Goal: Find contact information: Find contact information

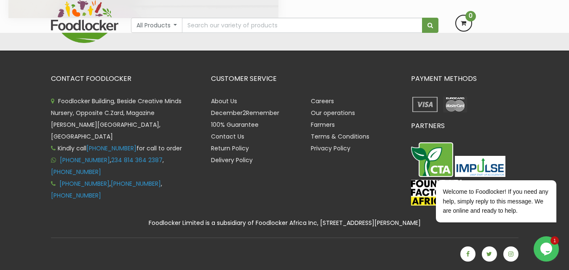
scroll to position [1861, 0]
click at [223, 136] on link "Contact Us" at bounding box center [227, 136] width 33 height 8
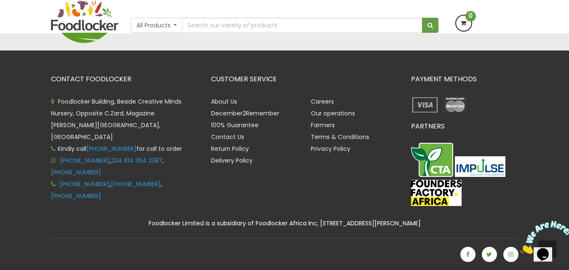
scroll to position [393, 0]
click at [315, 125] on link "Farmers" at bounding box center [323, 124] width 24 height 8
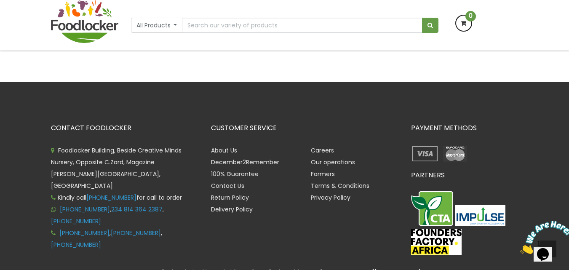
scroll to position [257, 0]
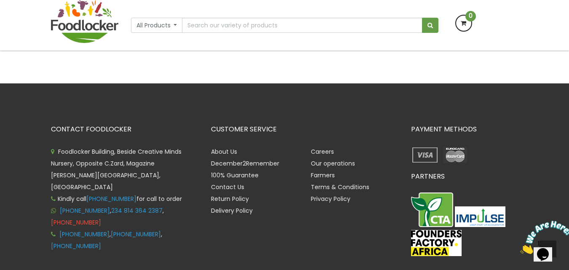
click at [101, 218] on link "[PHONE_NUMBER]" at bounding box center [76, 222] width 50 height 8
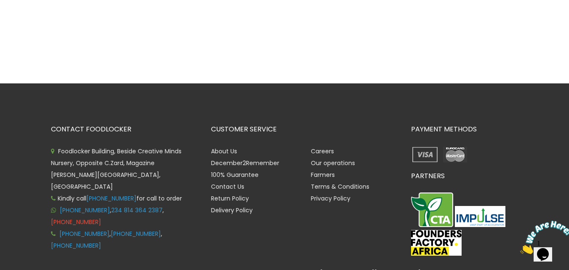
drag, startPoint x: 75, startPoint y: 208, endPoint x: 171, endPoint y: 198, distance: 97.0
click at [171, 204] on li "+234 903 1787 037 , 234 814 364 2387 , +234 908 1707 267" at bounding box center [124, 216] width 147 height 24
click at [27, 189] on div "CONTACT FOODLOCKER Foodlocker Building, Beside Creative Minds Nursery, Opposite…" at bounding box center [284, 201] width 569 height 237
